Goal: Information Seeking & Learning: Compare options

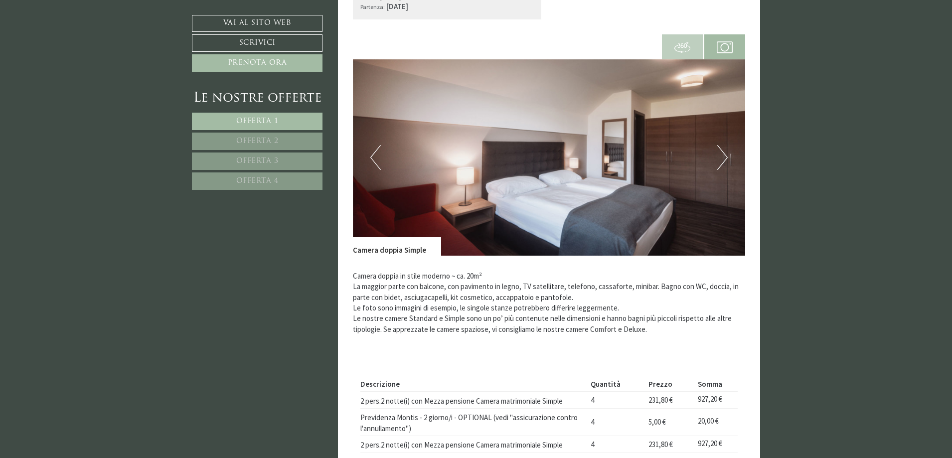
scroll to position [374, 0]
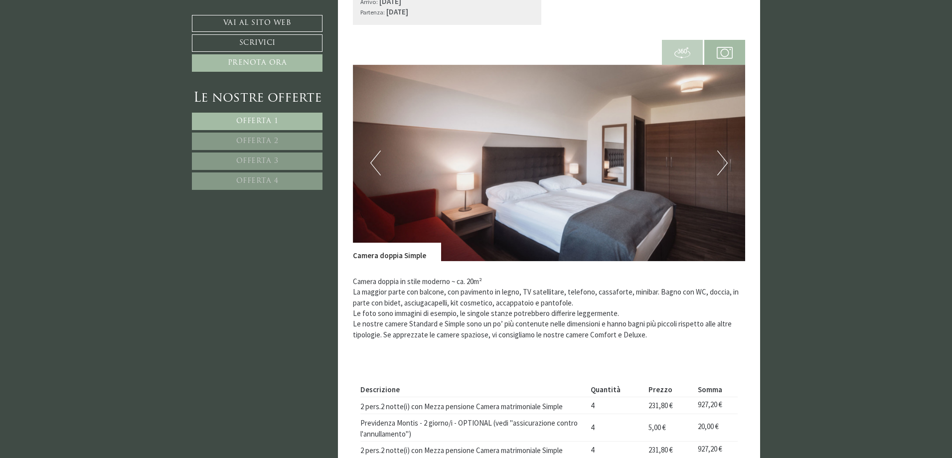
click at [723, 158] on button "Next" at bounding box center [722, 162] width 10 height 25
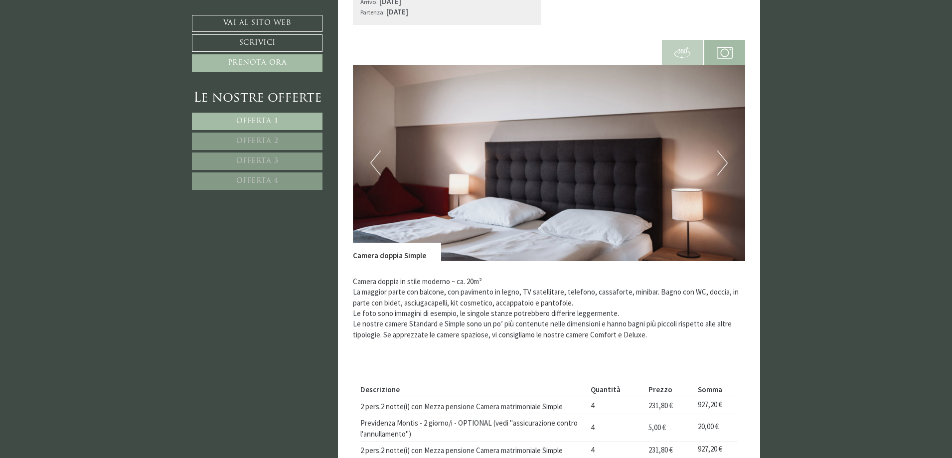
click at [723, 158] on button "Next" at bounding box center [722, 162] width 10 height 25
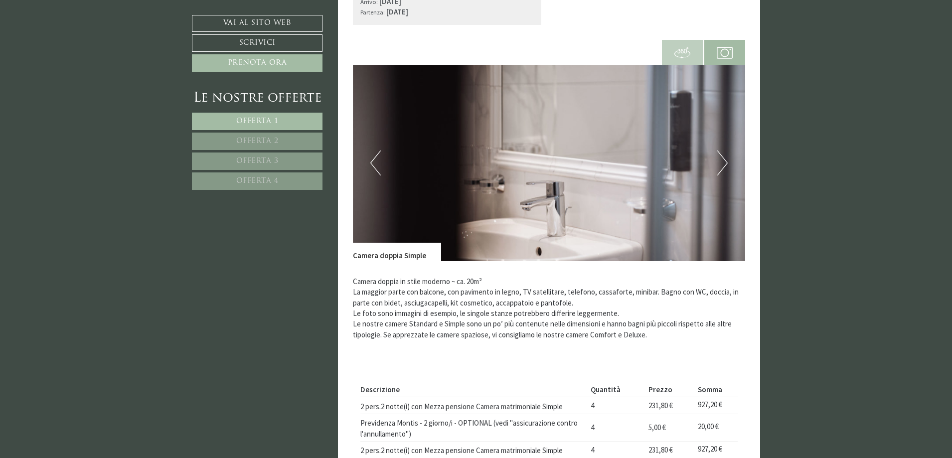
click at [723, 158] on button "Next" at bounding box center [722, 162] width 10 height 25
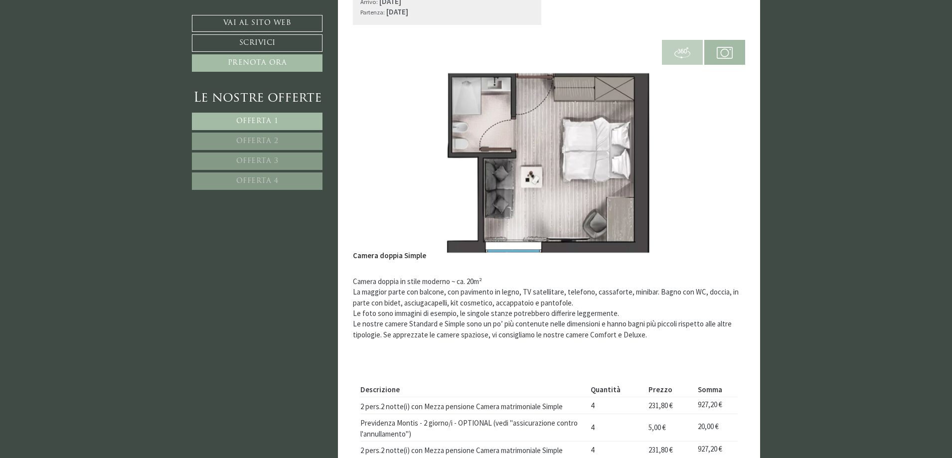
click at [722, 158] on button "Next" at bounding box center [722, 162] width 10 height 25
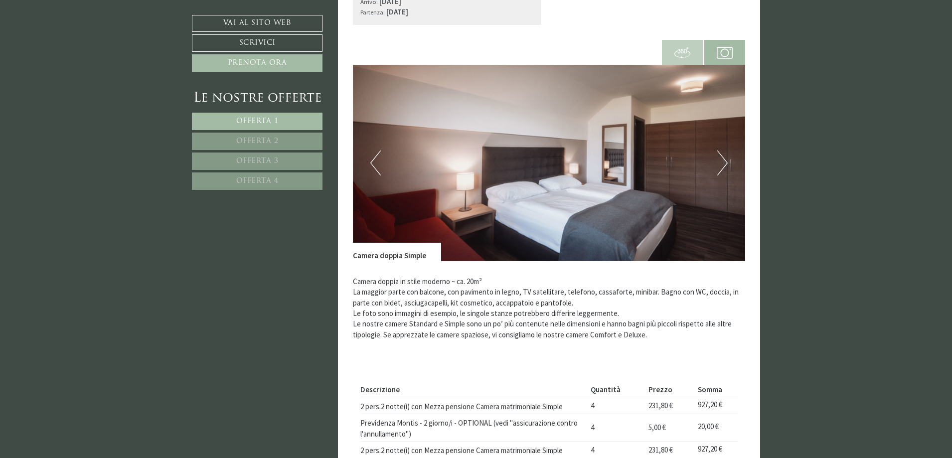
click at [722, 158] on button "Next" at bounding box center [722, 162] width 10 height 25
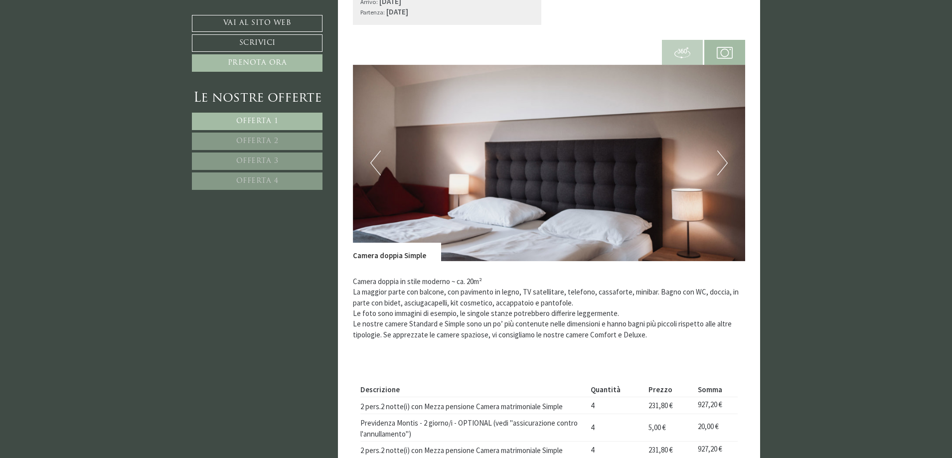
click at [721, 158] on button "Next" at bounding box center [722, 162] width 10 height 25
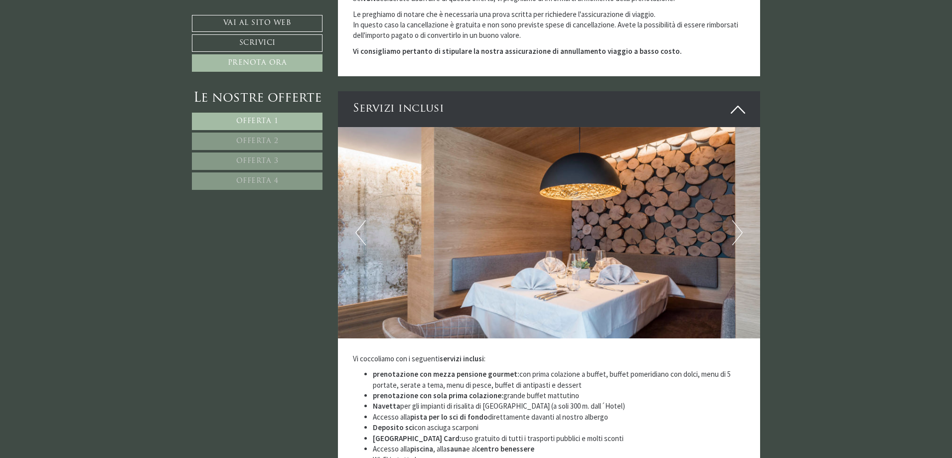
scroll to position [2690, 0]
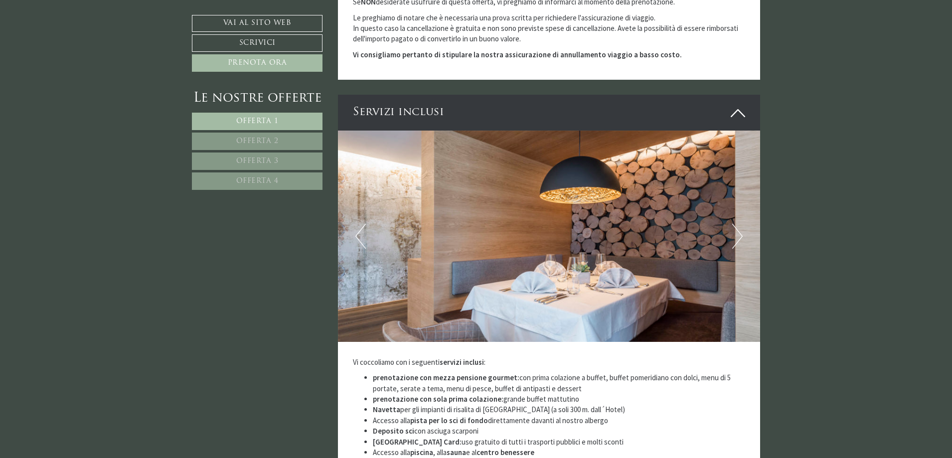
click at [733, 224] on button "Next" at bounding box center [737, 236] width 10 height 25
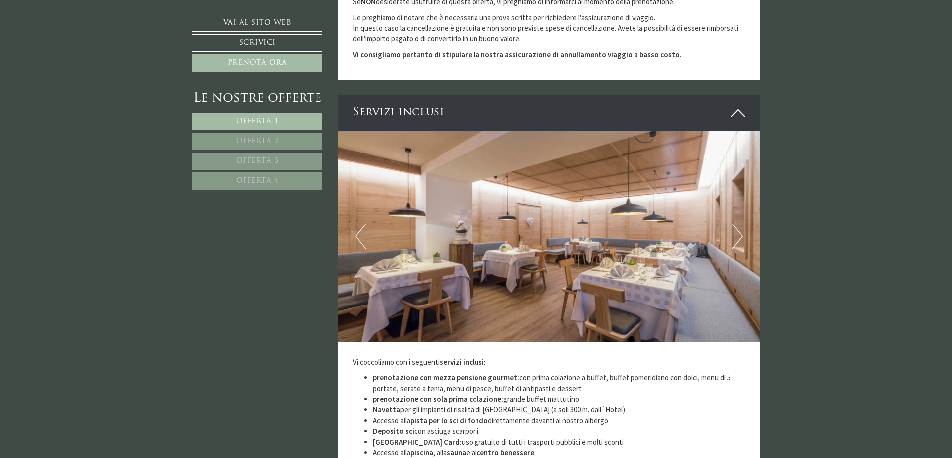
click at [733, 224] on button "Next" at bounding box center [737, 236] width 10 height 25
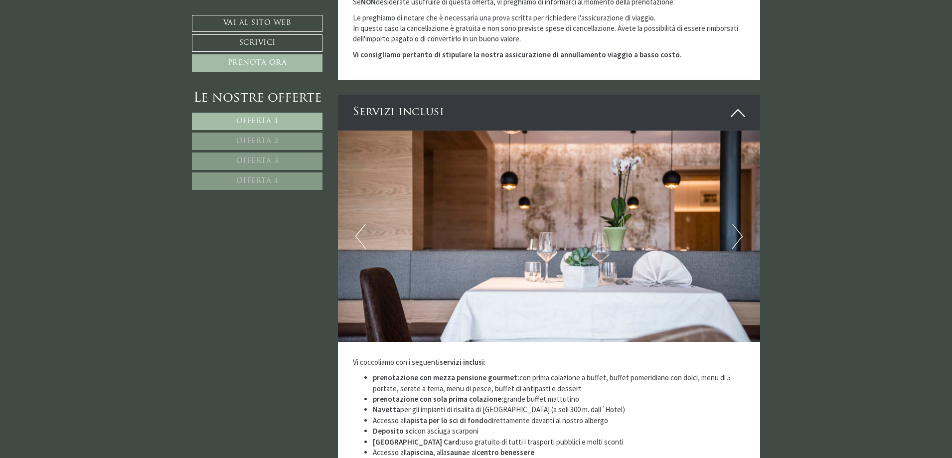
click at [733, 224] on button "Next" at bounding box center [737, 236] width 10 height 25
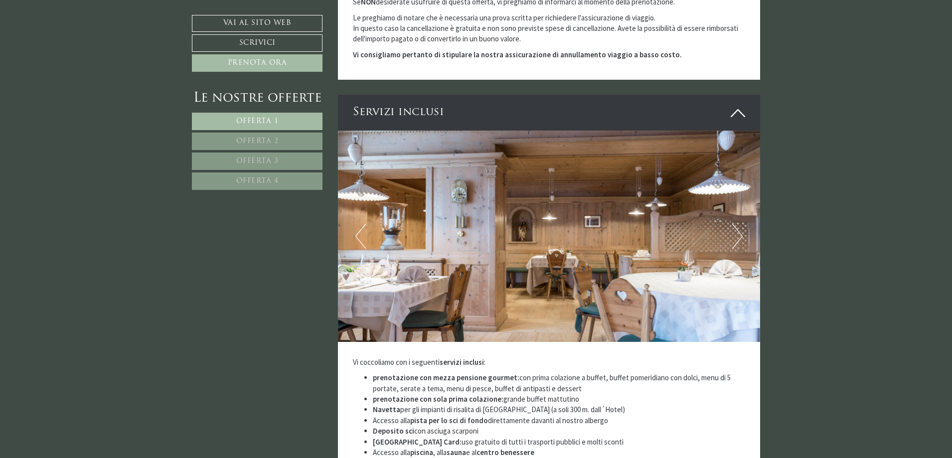
click at [733, 224] on button "Next" at bounding box center [737, 236] width 10 height 25
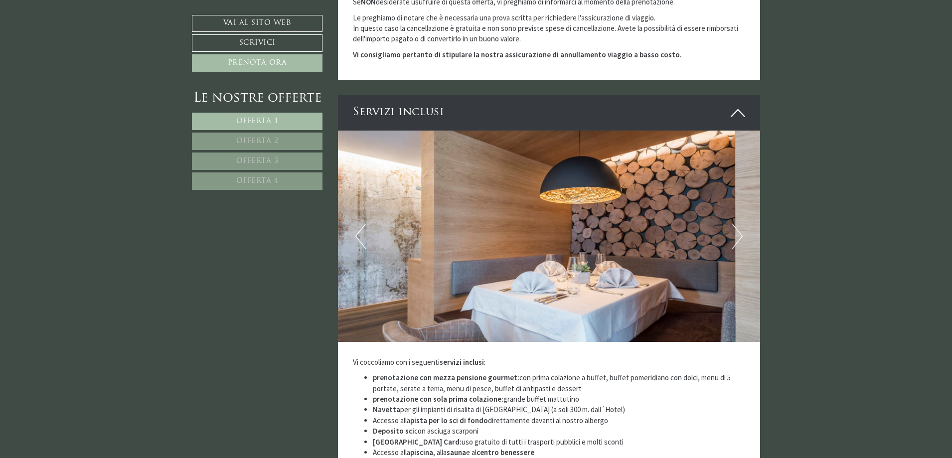
click at [733, 224] on button "Next" at bounding box center [737, 236] width 10 height 25
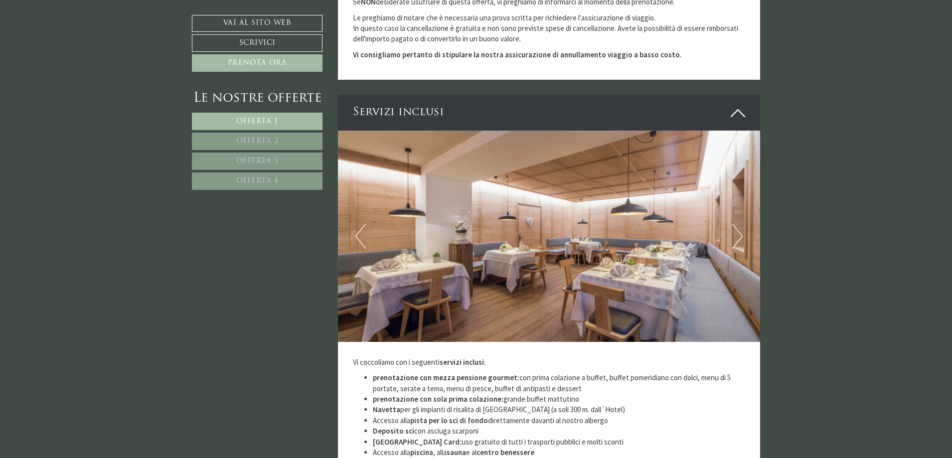
click at [733, 224] on button "Next" at bounding box center [737, 236] width 10 height 25
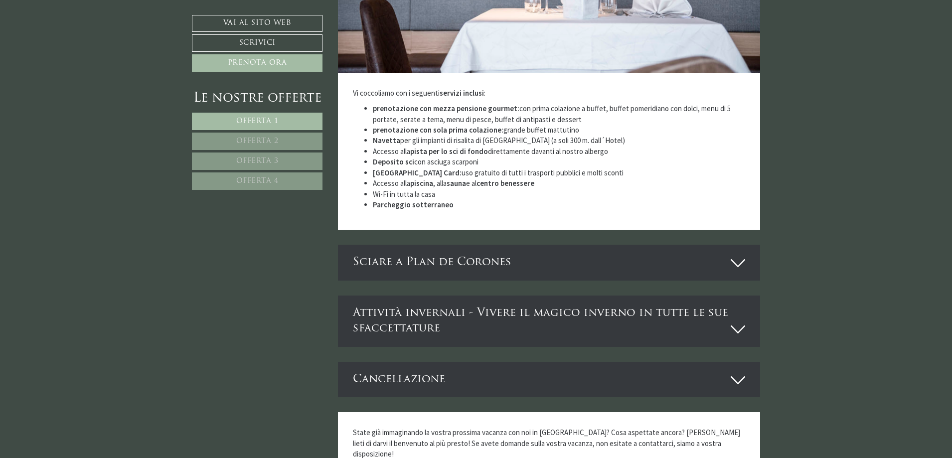
scroll to position [2977, 0]
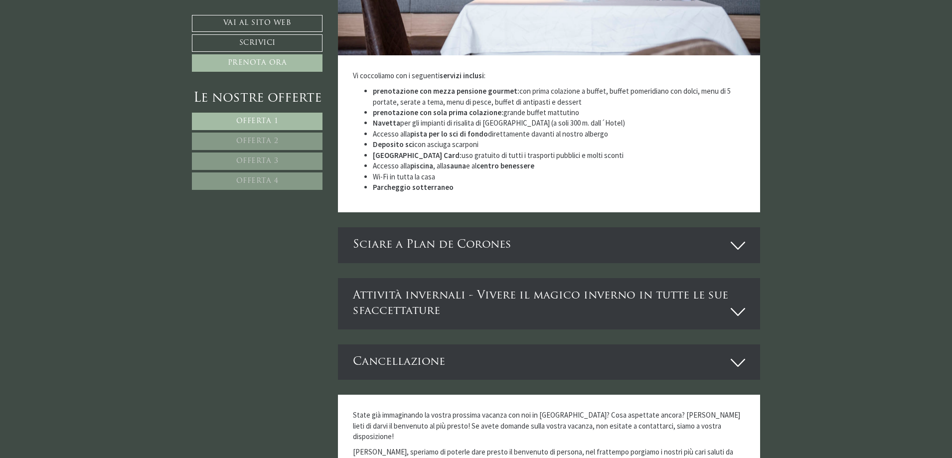
click at [732, 237] on icon at bounding box center [737, 245] width 14 height 17
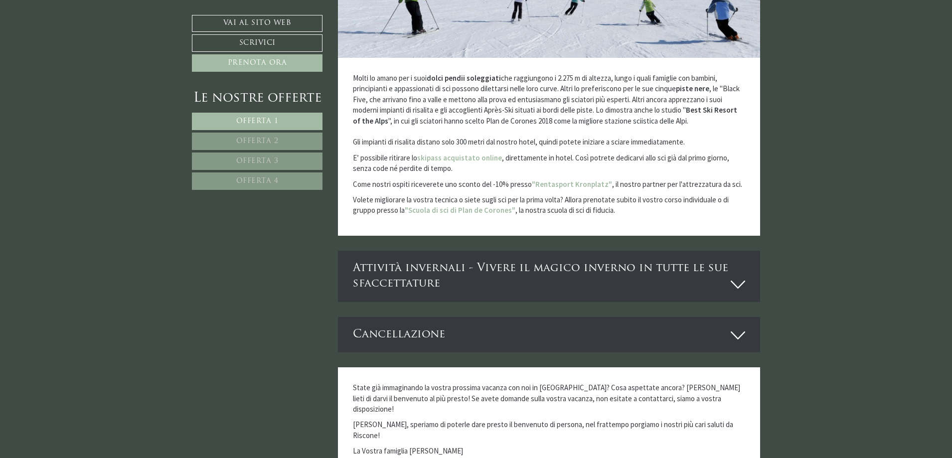
scroll to position [3438, 0]
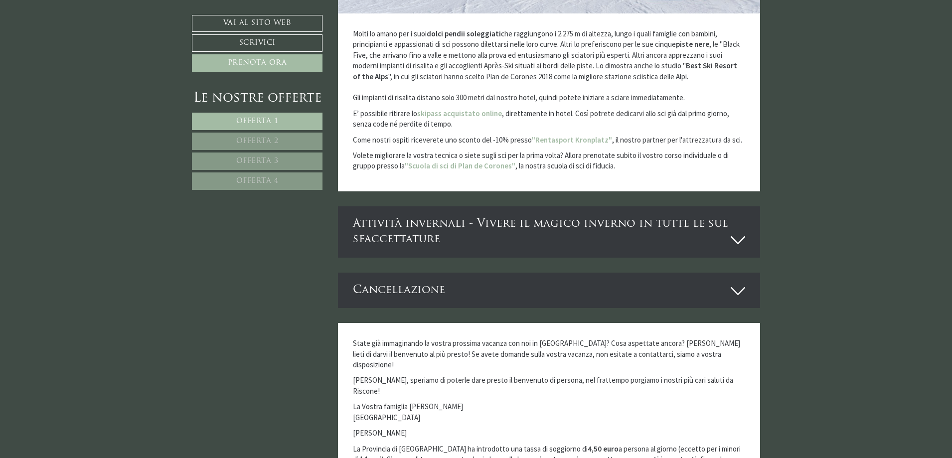
click at [735, 232] on icon at bounding box center [737, 240] width 14 height 17
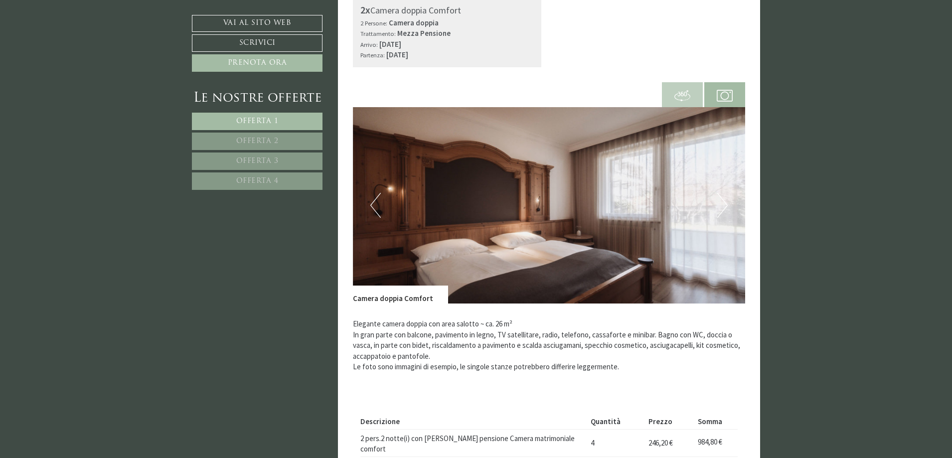
scroll to position [1744, 0]
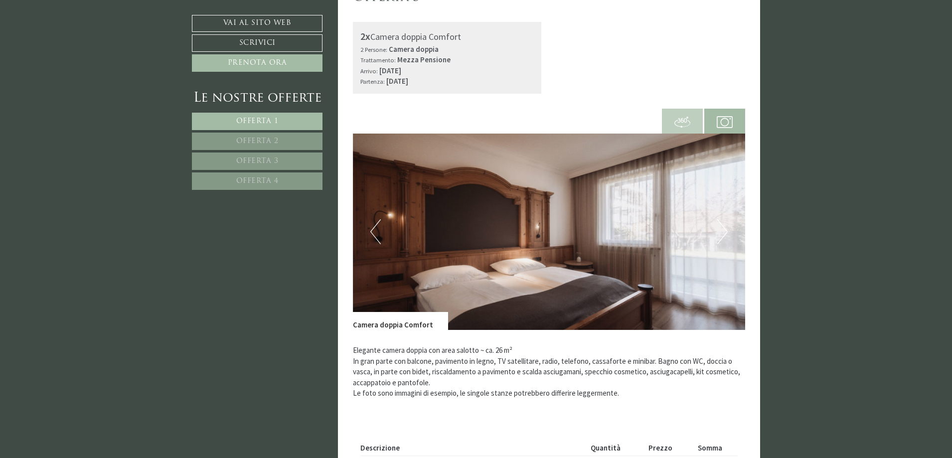
click at [372, 230] on button "Previous" at bounding box center [375, 231] width 10 height 25
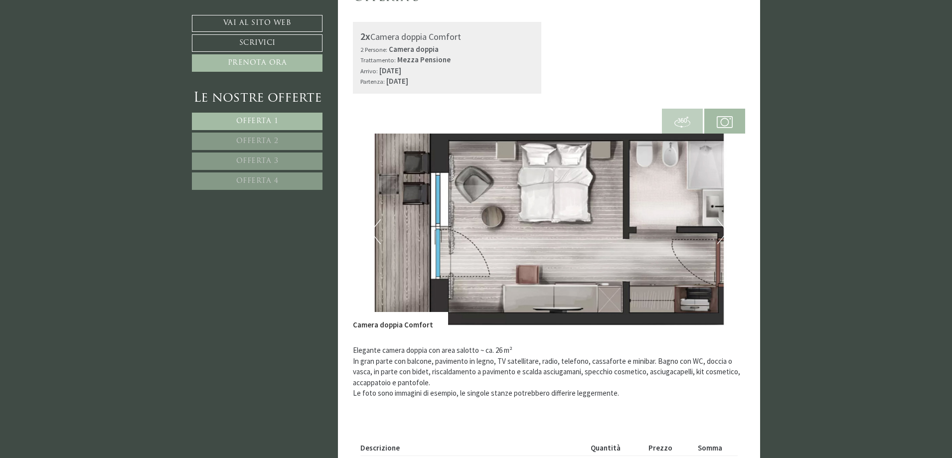
click at [372, 230] on button "Previous" at bounding box center [375, 231] width 10 height 25
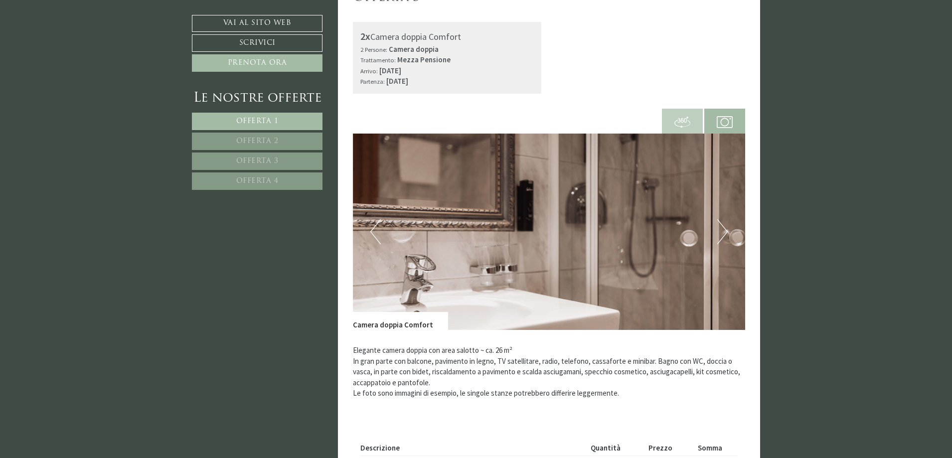
click at [372, 232] on button "Previous" at bounding box center [375, 231] width 10 height 25
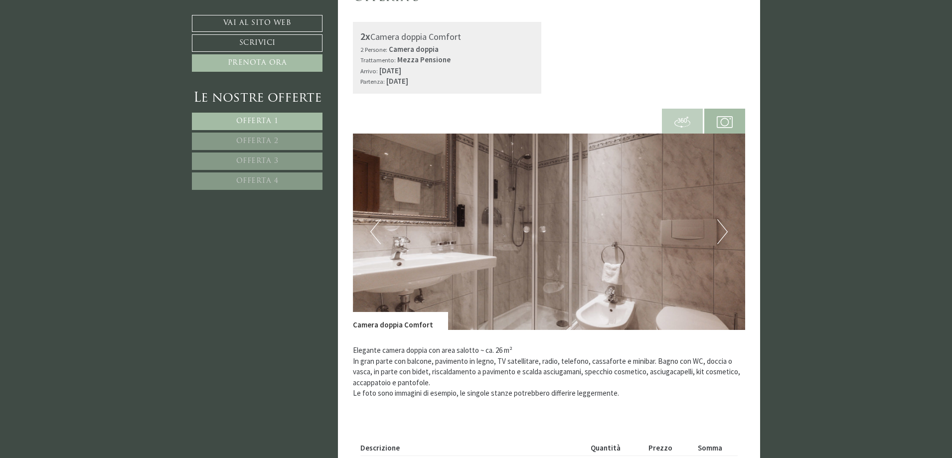
click at [372, 231] on button "Previous" at bounding box center [375, 231] width 10 height 25
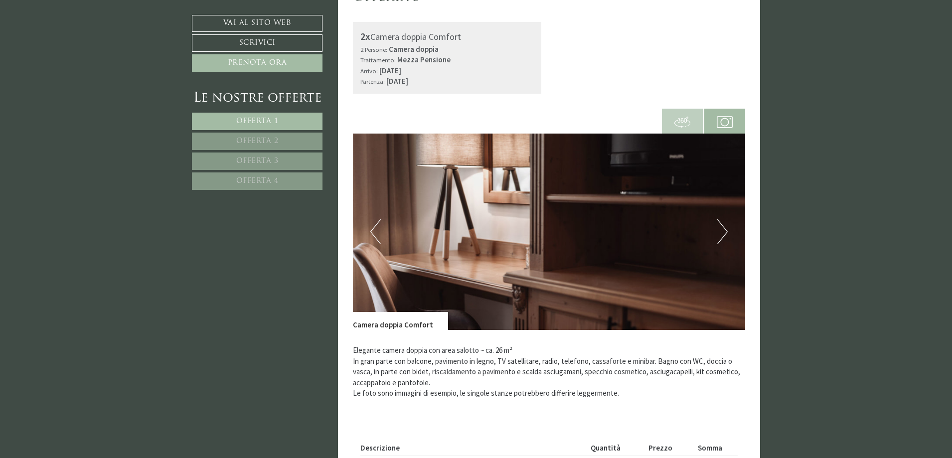
click at [372, 231] on button "Previous" at bounding box center [375, 231] width 10 height 25
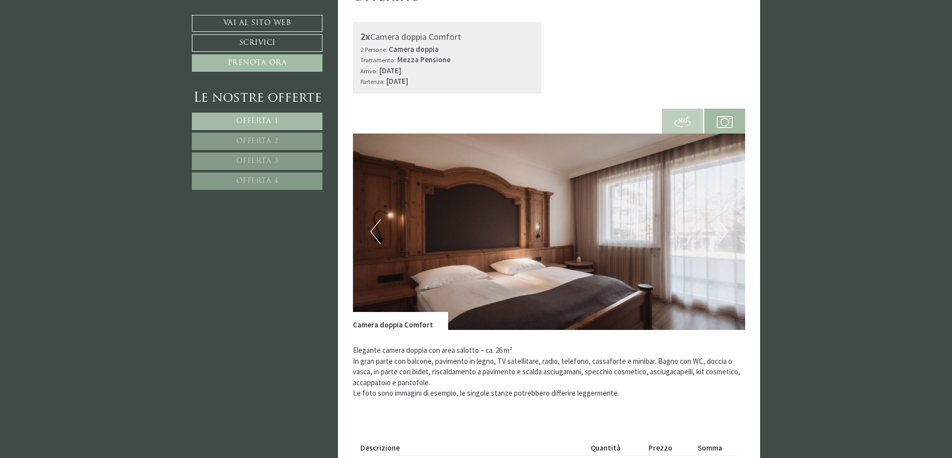
click at [373, 229] on button "Previous" at bounding box center [375, 231] width 10 height 25
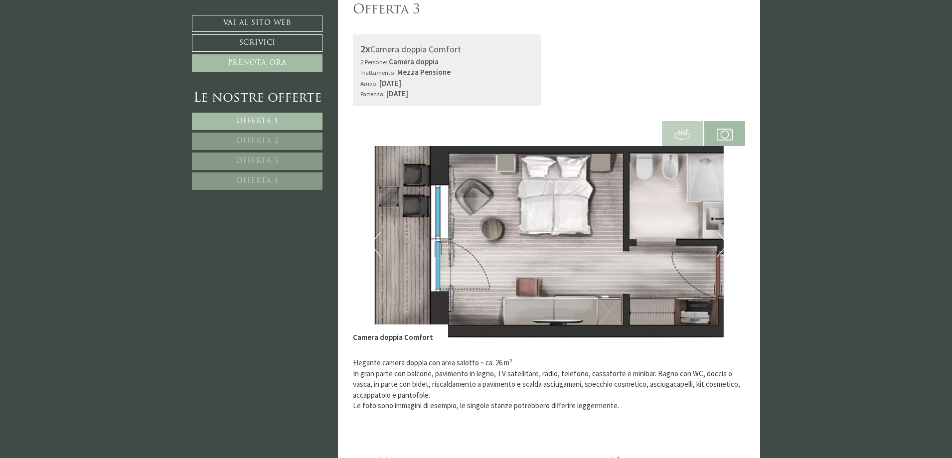
scroll to position [1719, 0]
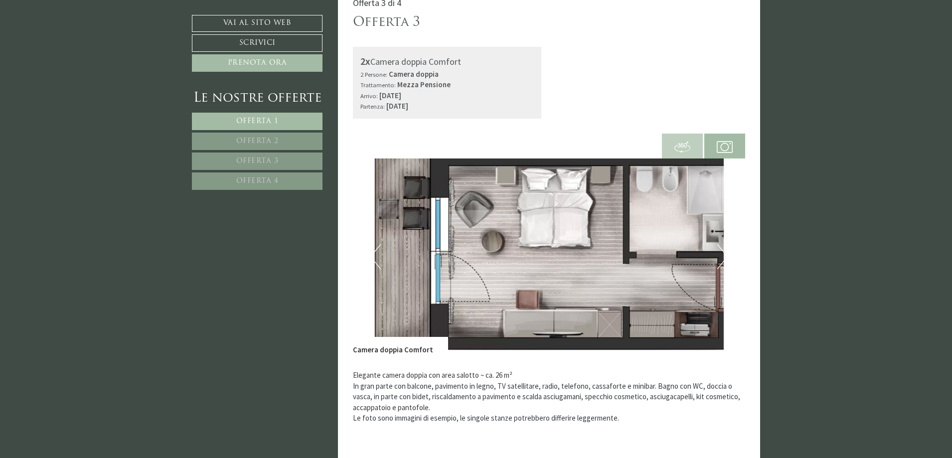
click at [727, 148] on img at bounding box center [724, 147] width 16 height 16
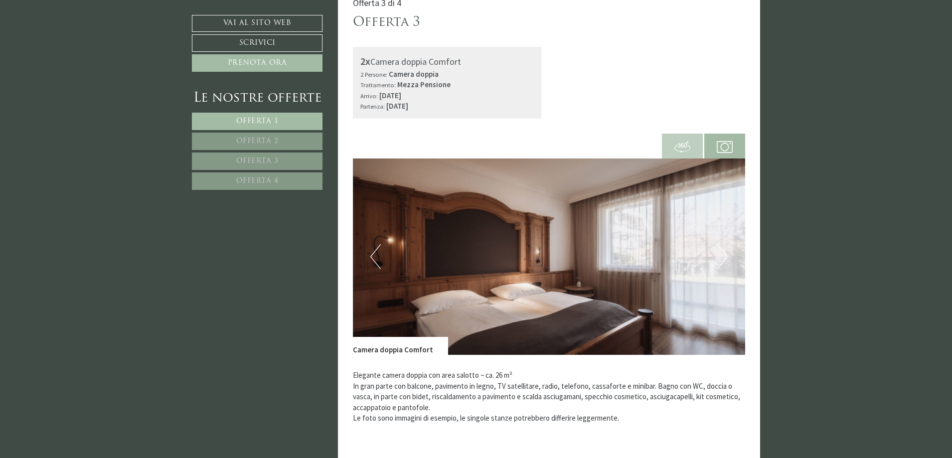
click at [727, 148] on img at bounding box center [724, 147] width 16 height 16
click at [721, 258] on button "Next" at bounding box center [722, 256] width 10 height 25
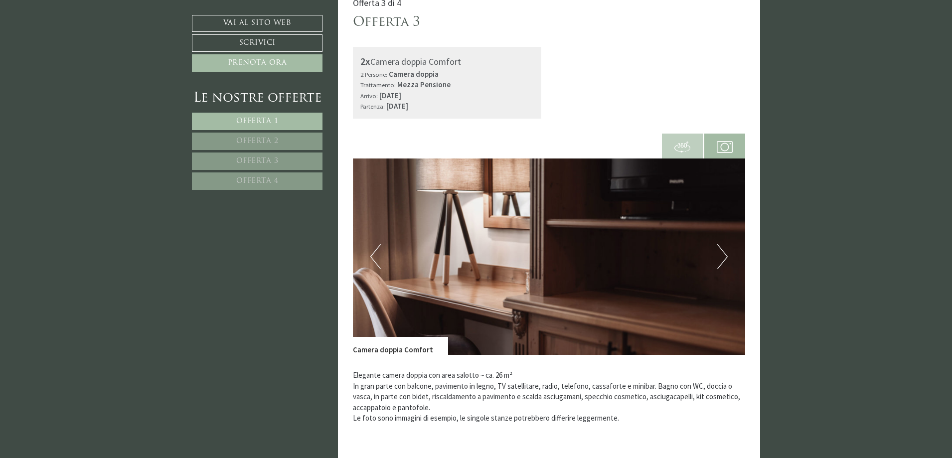
click at [721, 258] on button "Next" at bounding box center [722, 256] width 10 height 25
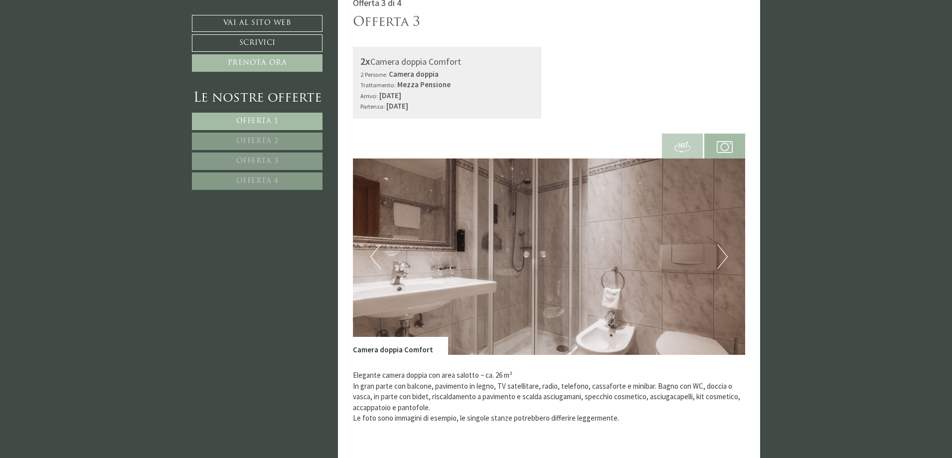
click at [721, 258] on button "Next" at bounding box center [722, 256] width 10 height 25
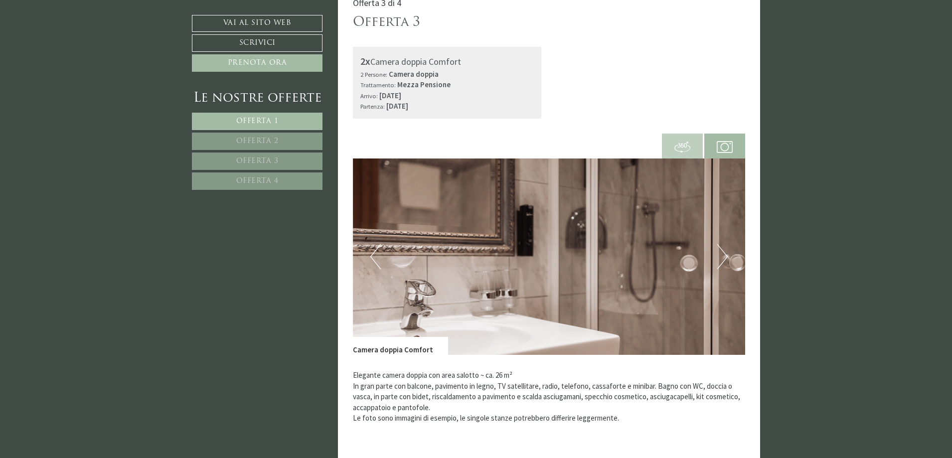
click at [721, 258] on button "Next" at bounding box center [722, 256] width 10 height 25
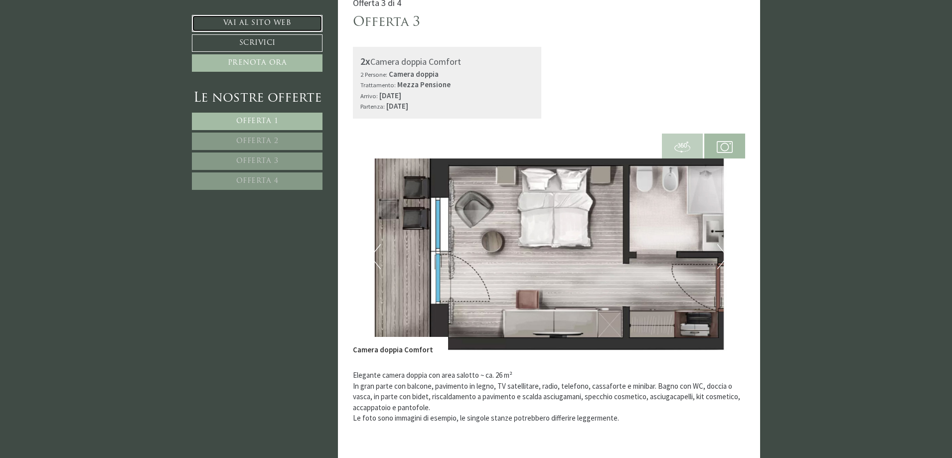
click at [247, 22] on link "Vai al sito web" at bounding box center [257, 23] width 131 height 17
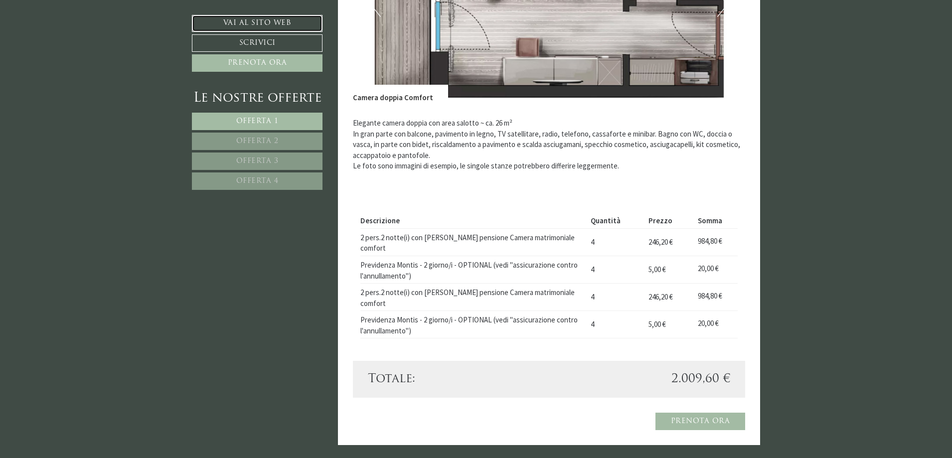
scroll to position [1968, 0]
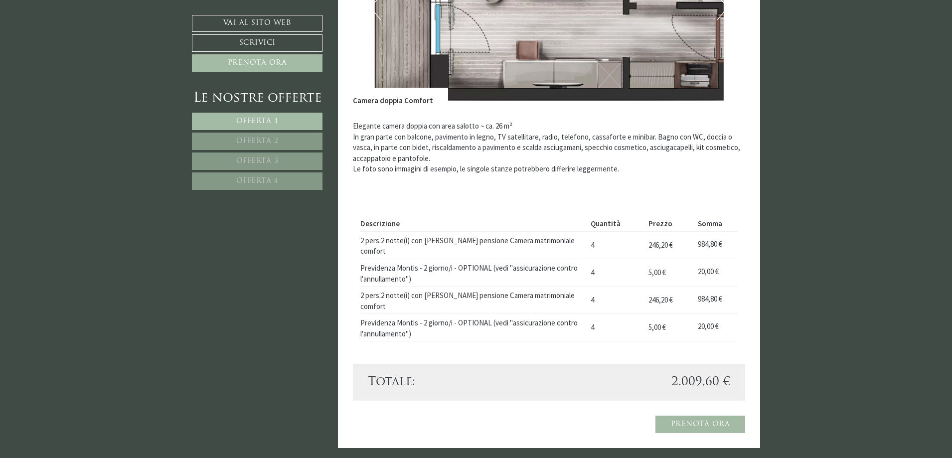
click at [265, 183] on span "Offerta 4" at bounding box center [257, 180] width 42 height 7
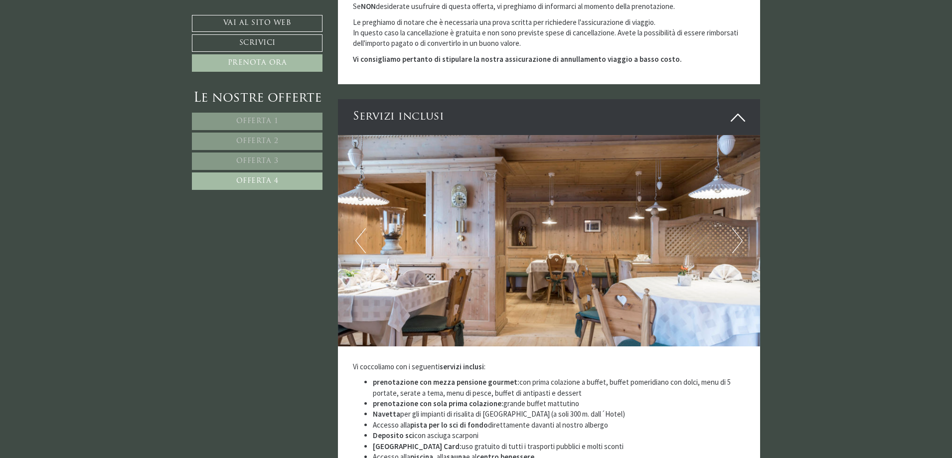
scroll to position [1632, 0]
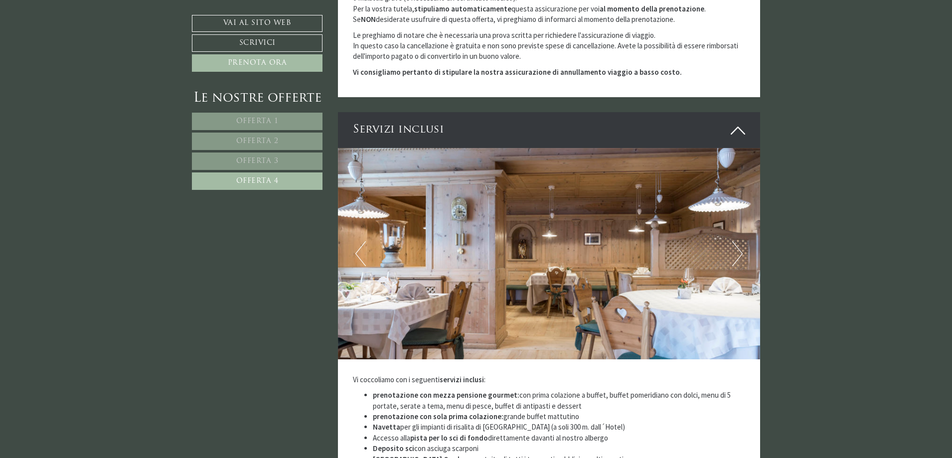
click at [736, 241] on button "Next" at bounding box center [737, 253] width 10 height 25
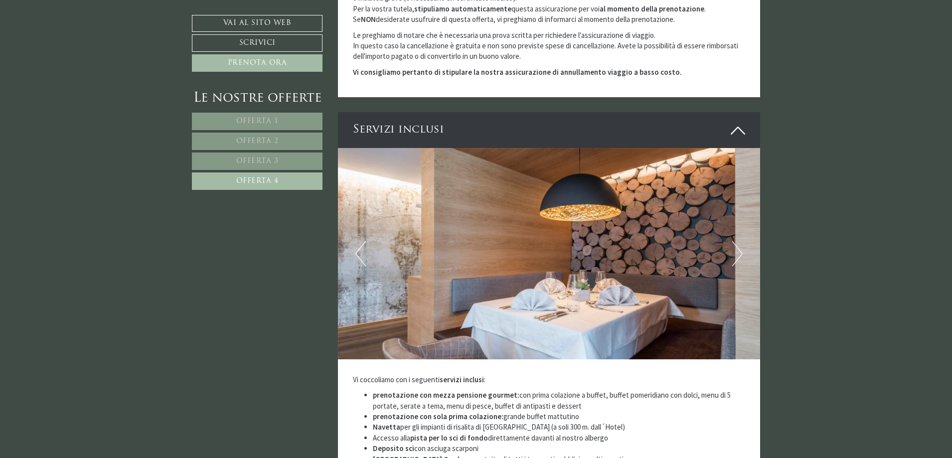
click at [737, 241] on button "Next" at bounding box center [737, 253] width 10 height 25
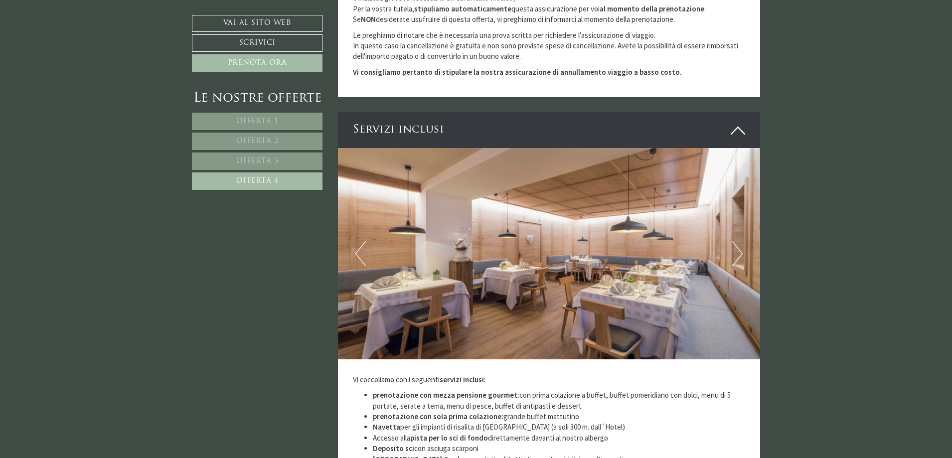
click at [739, 241] on button "Next" at bounding box center [737, 253] width 10 height 25
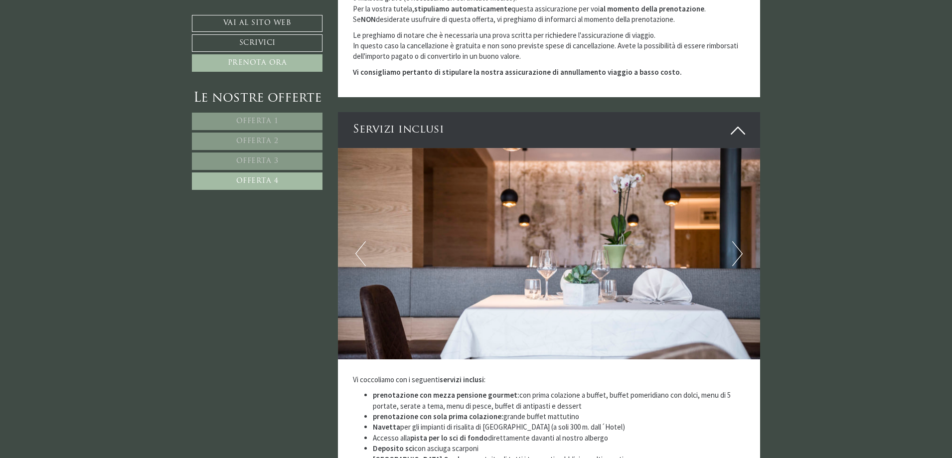
click at [739, 241] on button "Next" at bounding box center [737, 253] width 10 height 25
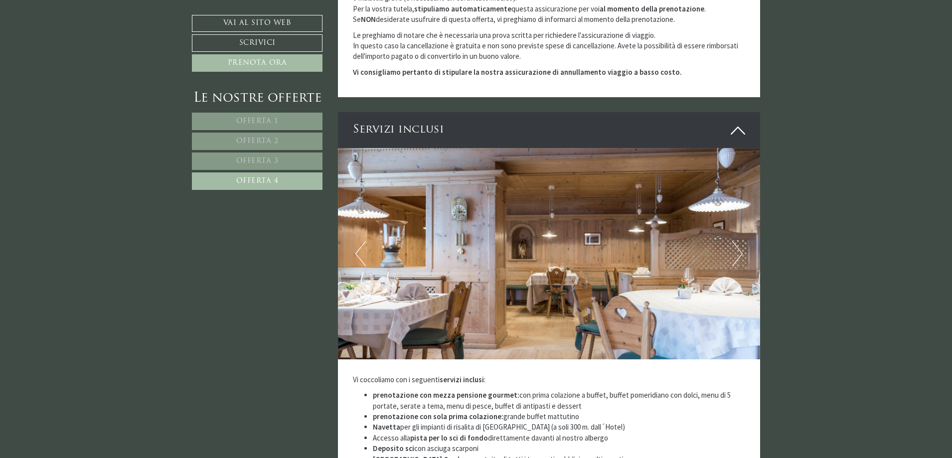
click at [739, 241] on button "Next" at bounding box center [737, 253] width 10 height 25
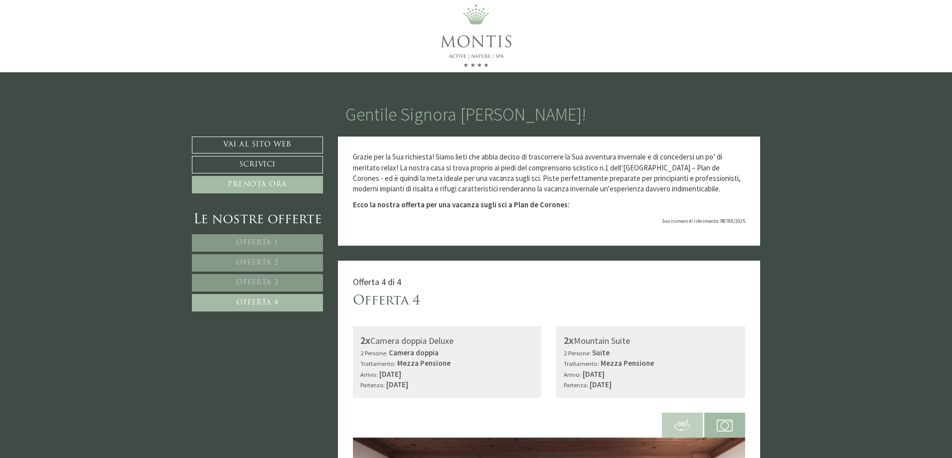
scroll to position [0, 0]
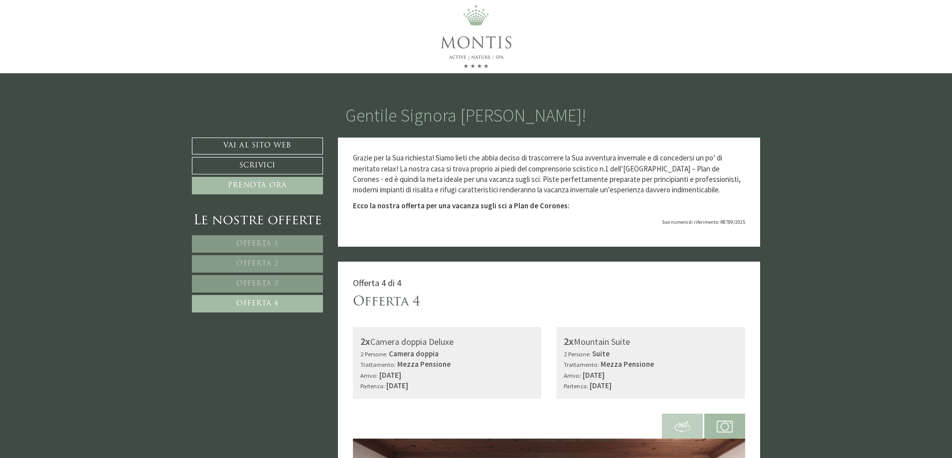
click at [263, 288] on link "Offerta 3" at bounding box center [257, 283] width 131 height 17
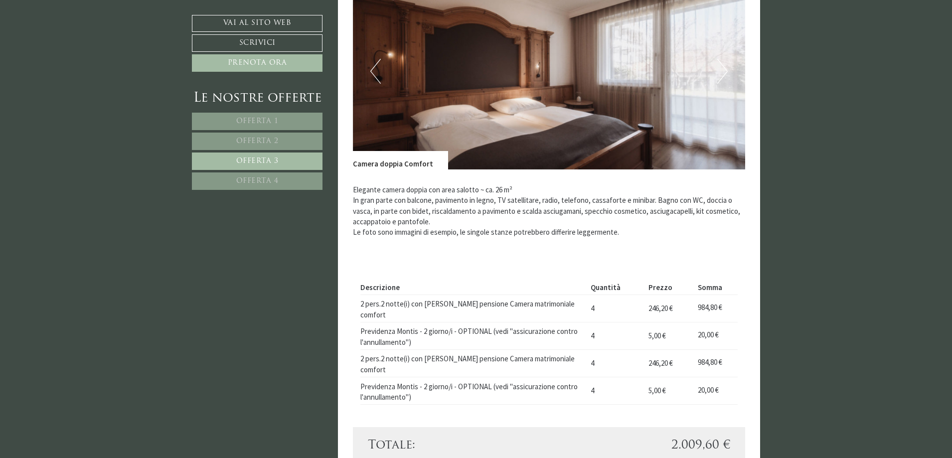
scroll to position [461, 0]
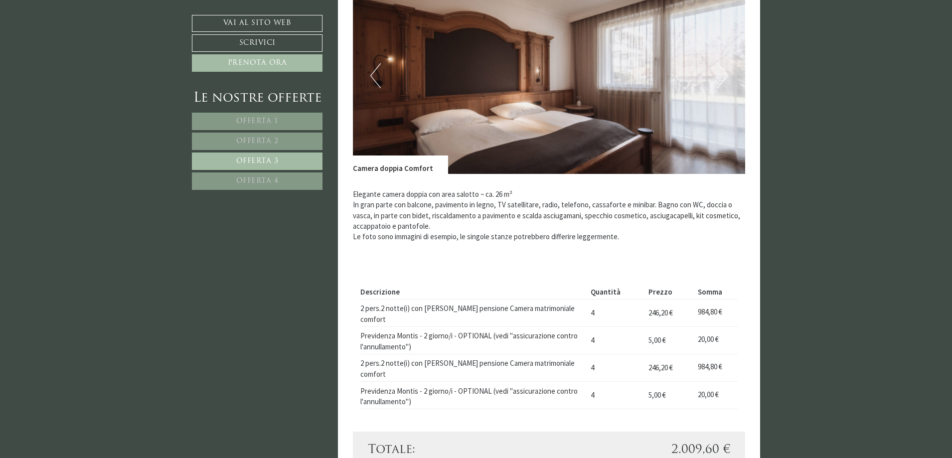
click at [266, 138] on span "Offerta 2" at bounding box center [257, 141] width 42 height 7
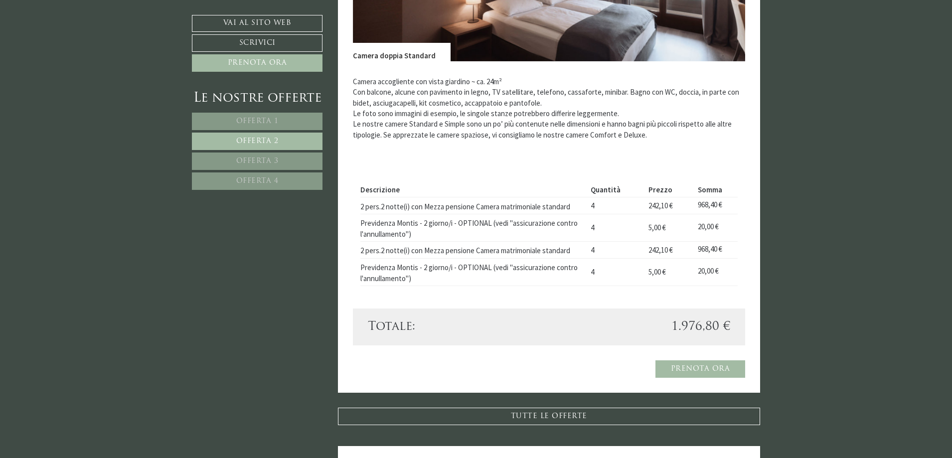
scroll to position [585, 0]
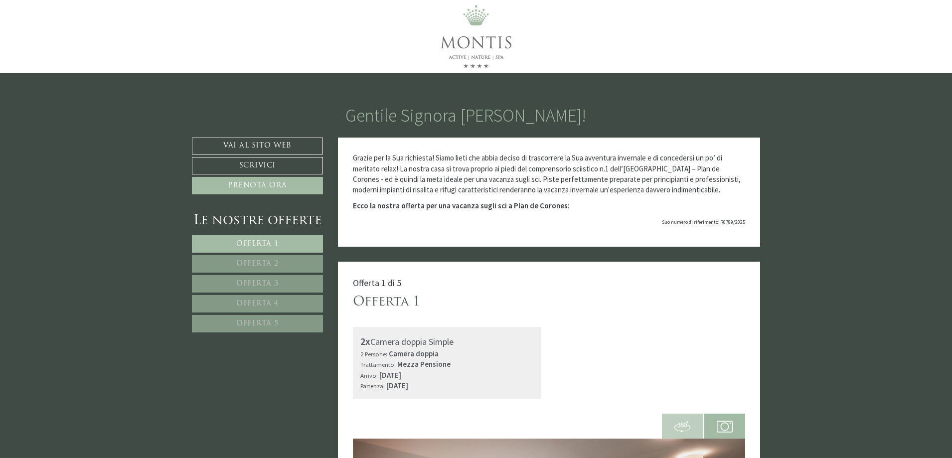
click at [272, 325] on span "Offerta 5" at bounding box center [257, 323] width 42 height 7
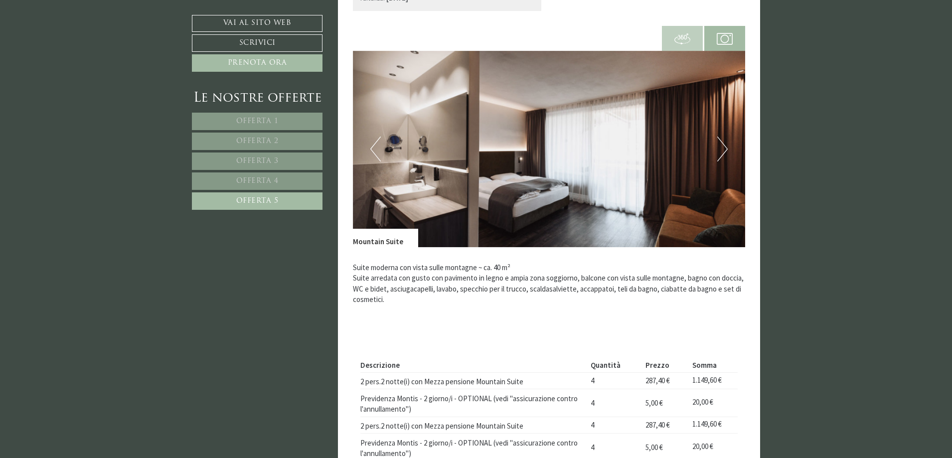
scroll to position [386, 0]
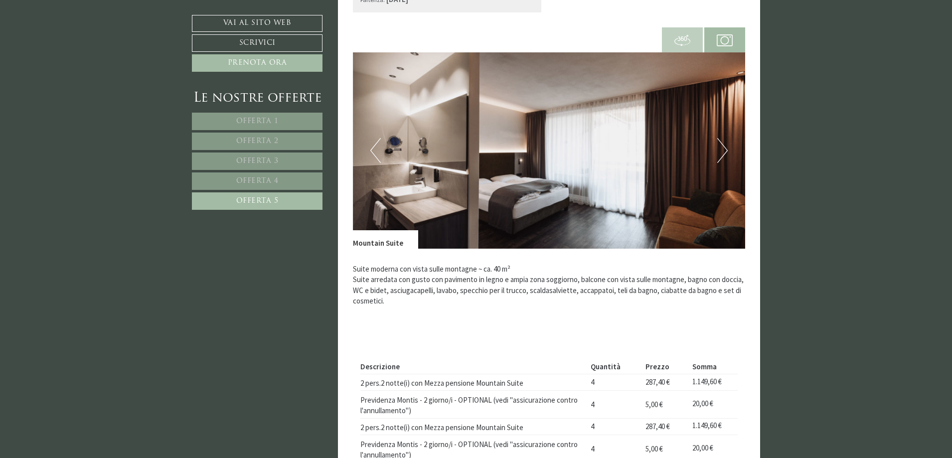
click at [722, 146] on button "Next" at bounding box center [722, 150] width 10 height 25
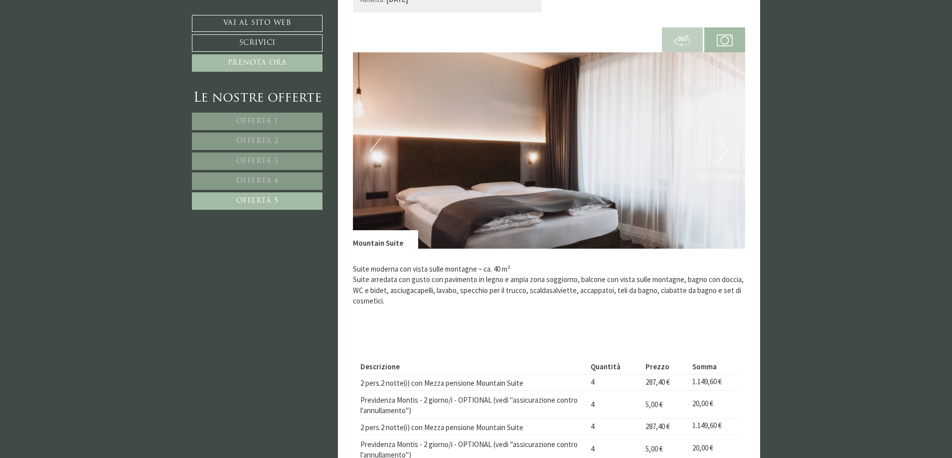
click at [722, 149] on button "Next" at bounding box center [722, 150] width 10 height 25
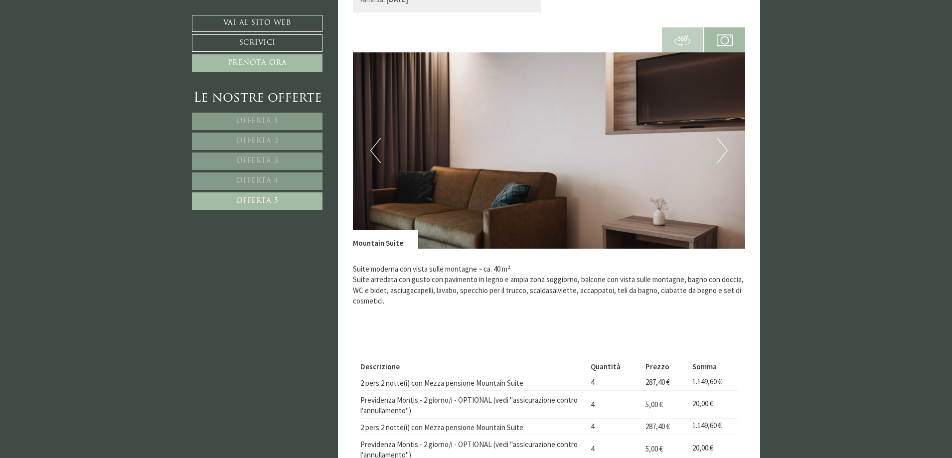
click at [720, 146] on button "Next" at bounding box center [722, 150] width 10 height 25
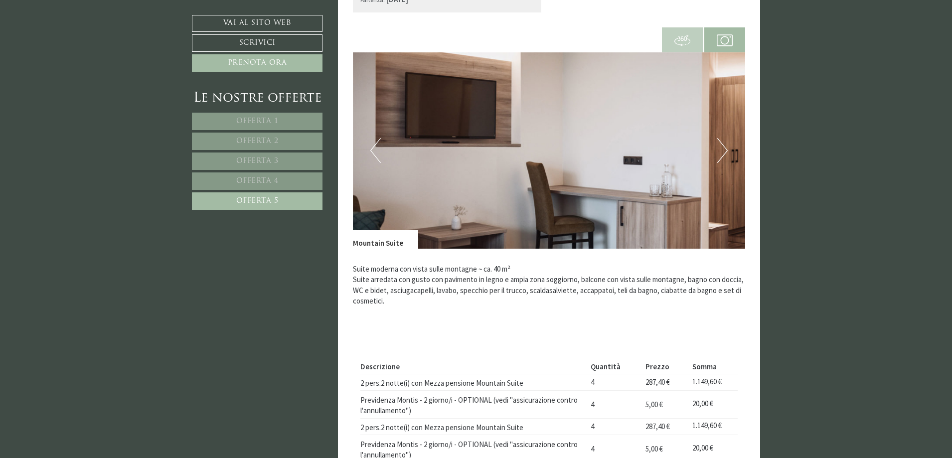
click at [720, 146] on button "Next" at bounding box center [722, 150] width 10 height 25
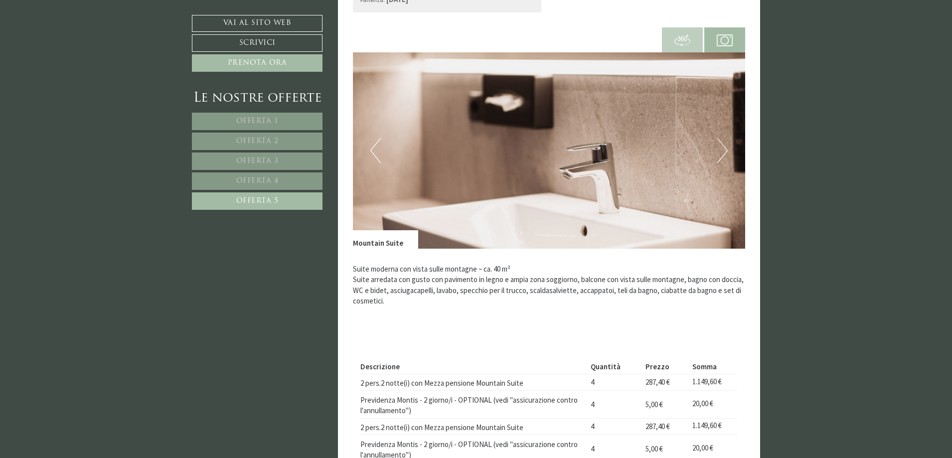
click at [720, 146] on button "Next" at bounding box center [722, 150] width 10 height 25
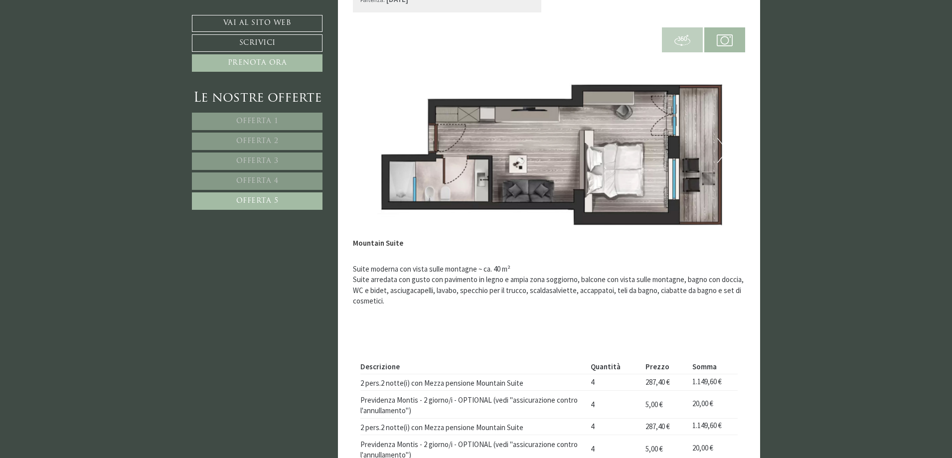
click at [723, 149] on button "Next" at bounding box center [722, 150] width 10 height 25
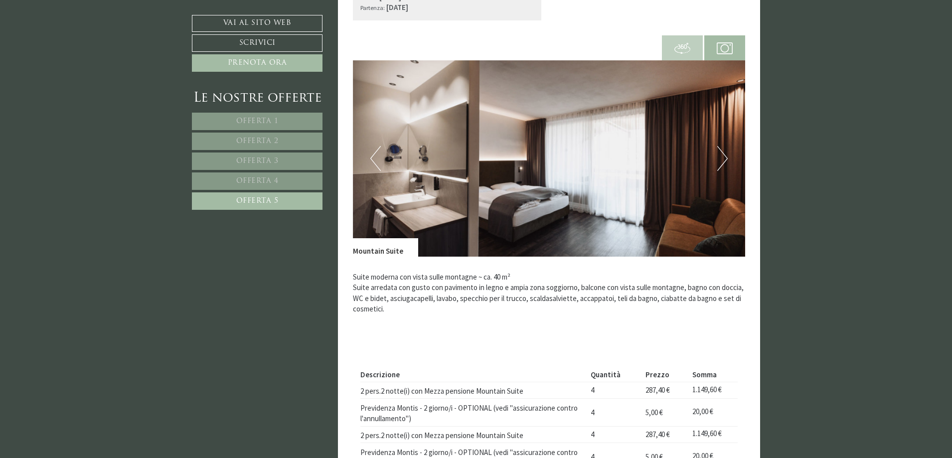
scroll to position [374, 0]
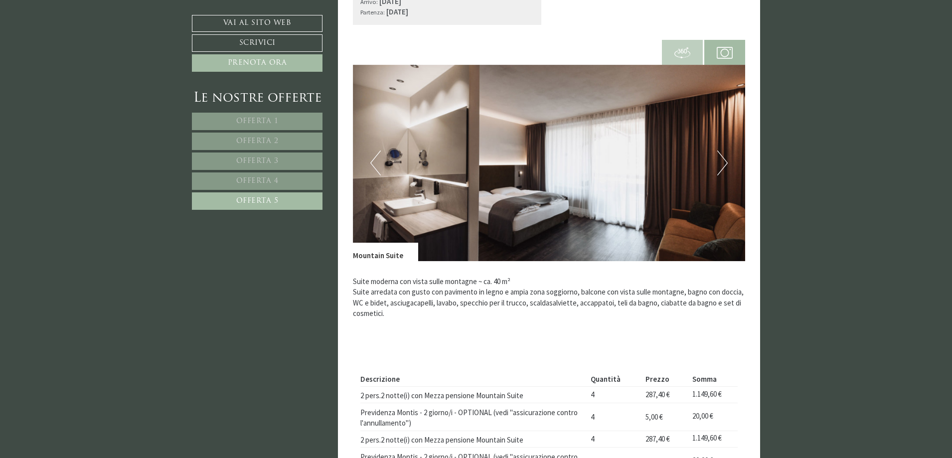
click at [279, 179] on link "Offerta 4" at bounding box center [257, 180] width 131 height 17
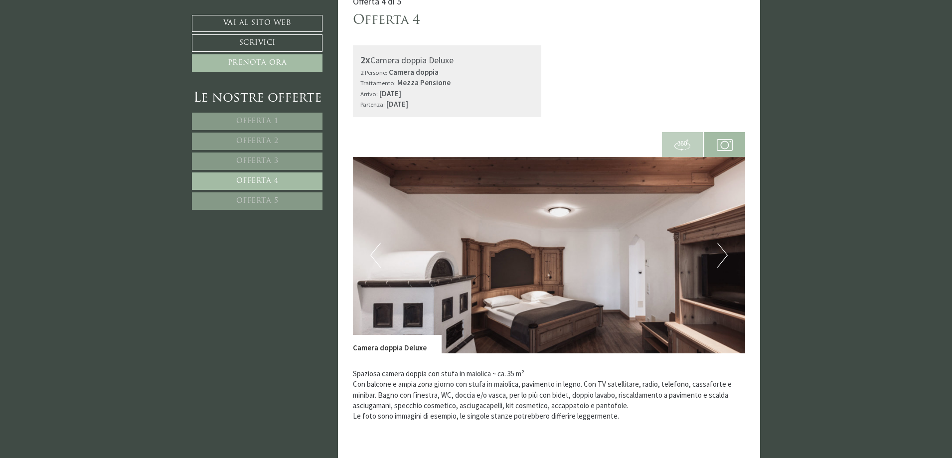
scroll to position [324, 0]
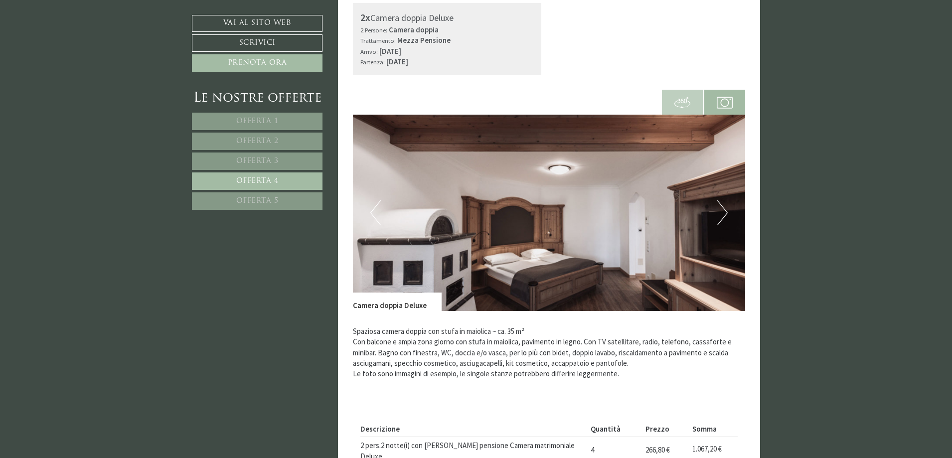
click at [723, 207] on button "Next" at bounding box center [722, 212] width 10 height 25
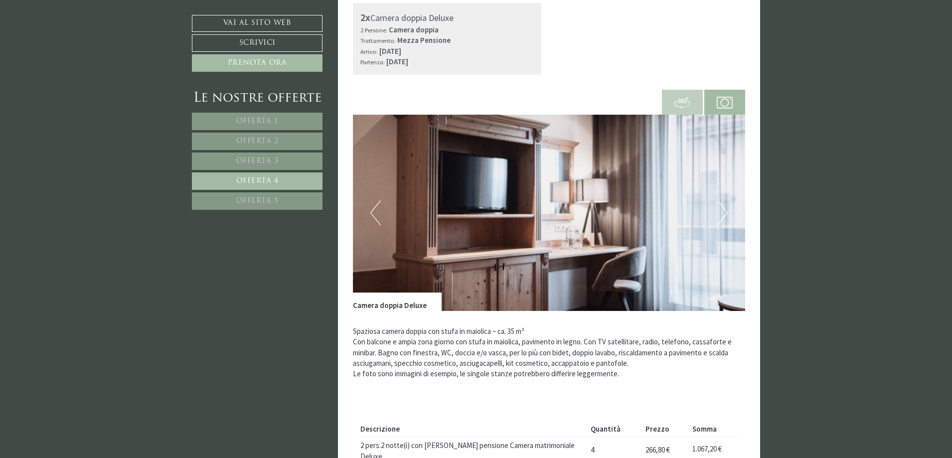
click at [722, 208] on button "Next" at bounding box center [722, 212] width 10 height 25
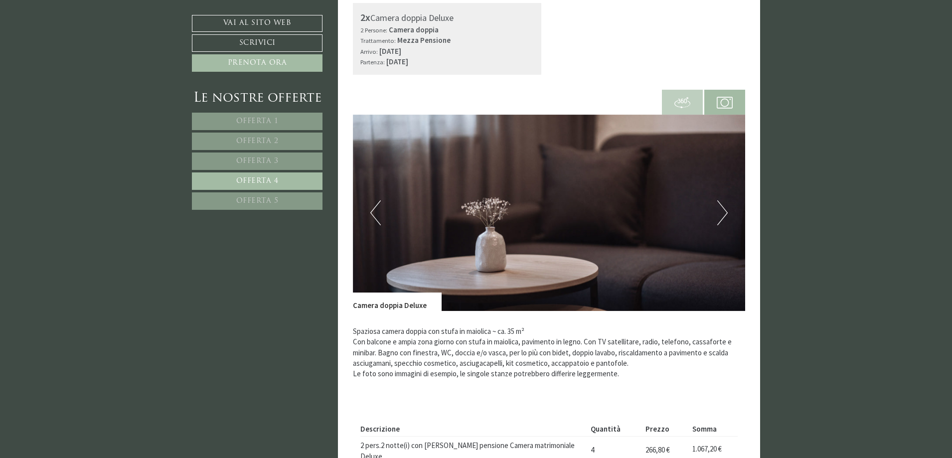
click at [721, 208] on button "Next" at bounding box center [722, 212] width 10 height 25
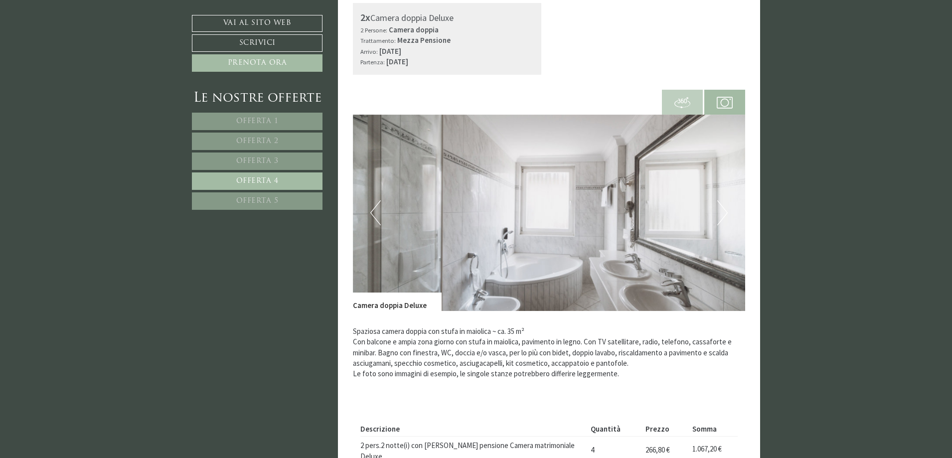
click at [720, 212] on button "Next" at bounding box center [722, 212] width 10 height 25
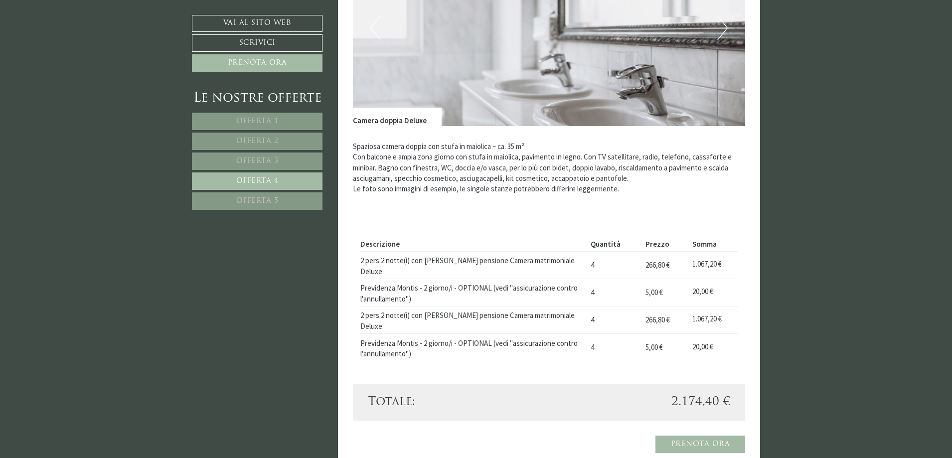
scroll to position [523, 0]
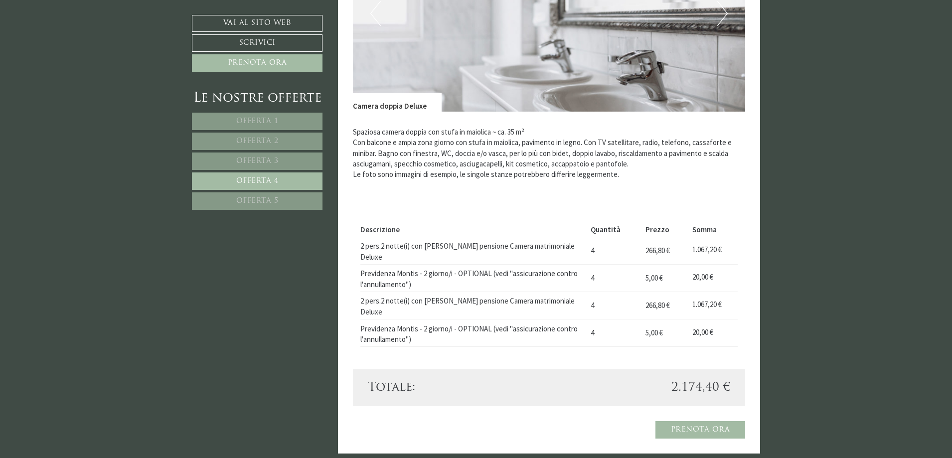
click at [264, 157] on span "Offerta 3" at bounding box center [257, 160] width 42 height 7
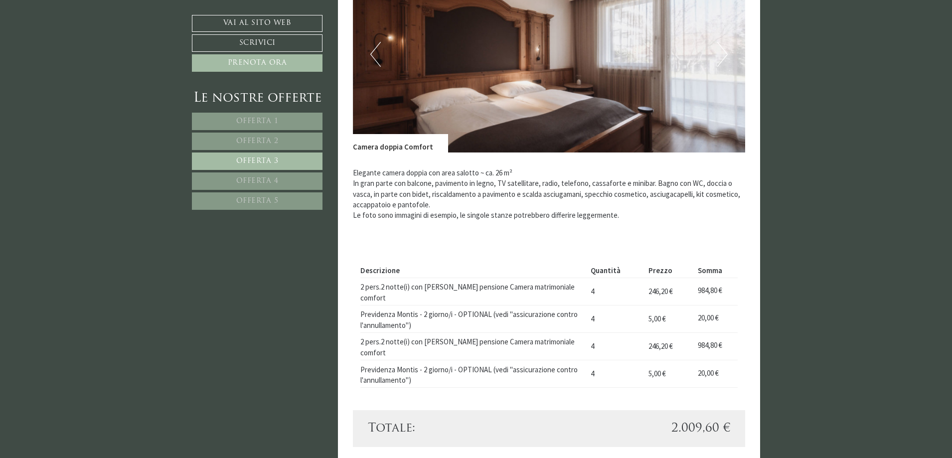
scroll to position [511, 0]
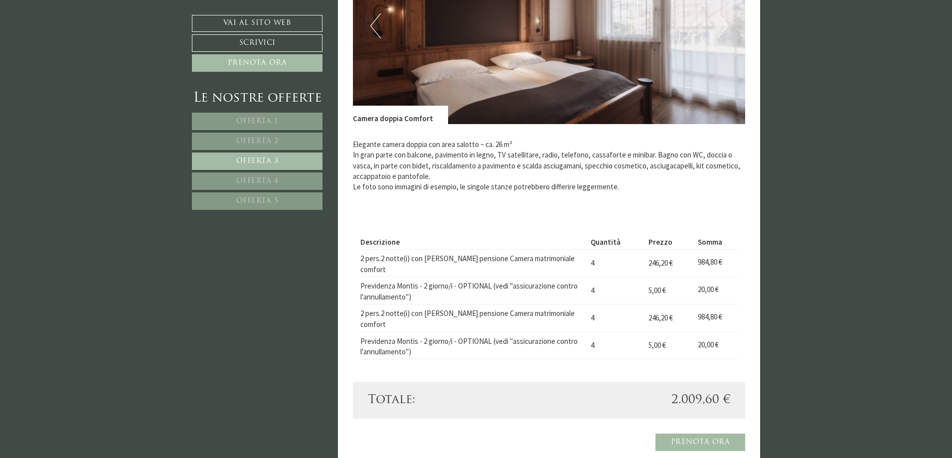
click at [274, 120] on span "Offerta 1" at bounding box center [257, 121] width 42 height 7
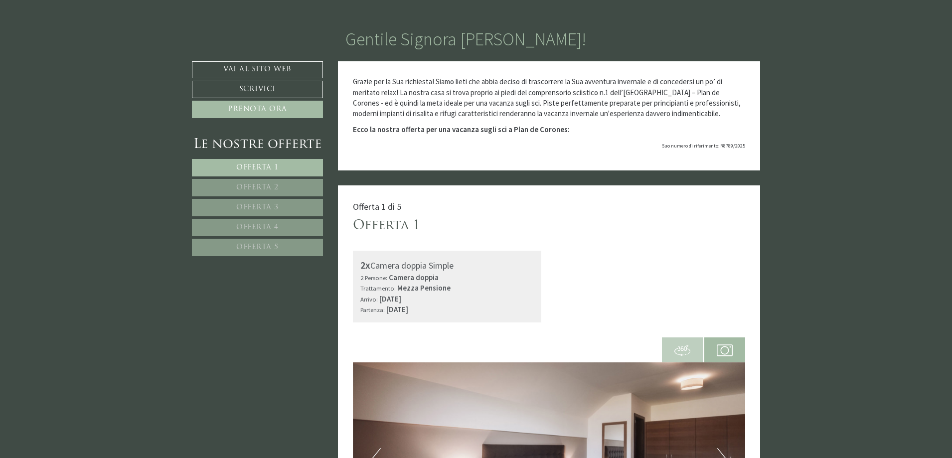
scroll to position [0, 0]
